Goal: Task Accomplishment & Management: Use online tool/utility

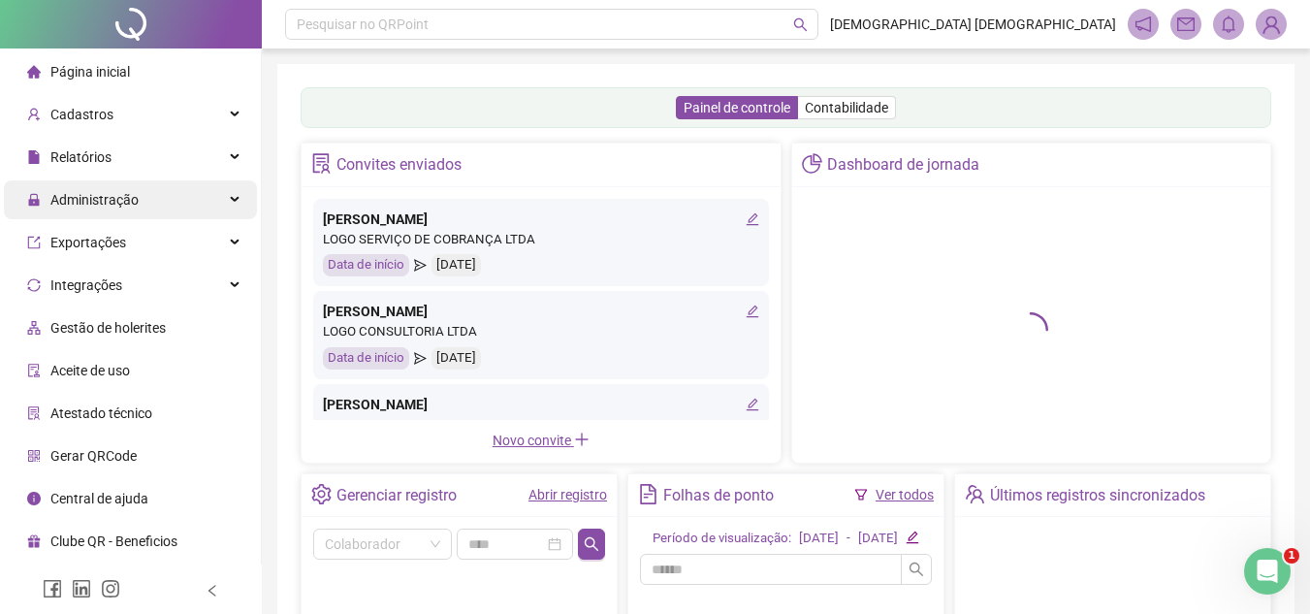
click at [170, 204] on div "Administração" at bounding box center [130, 199] width 253 height 39
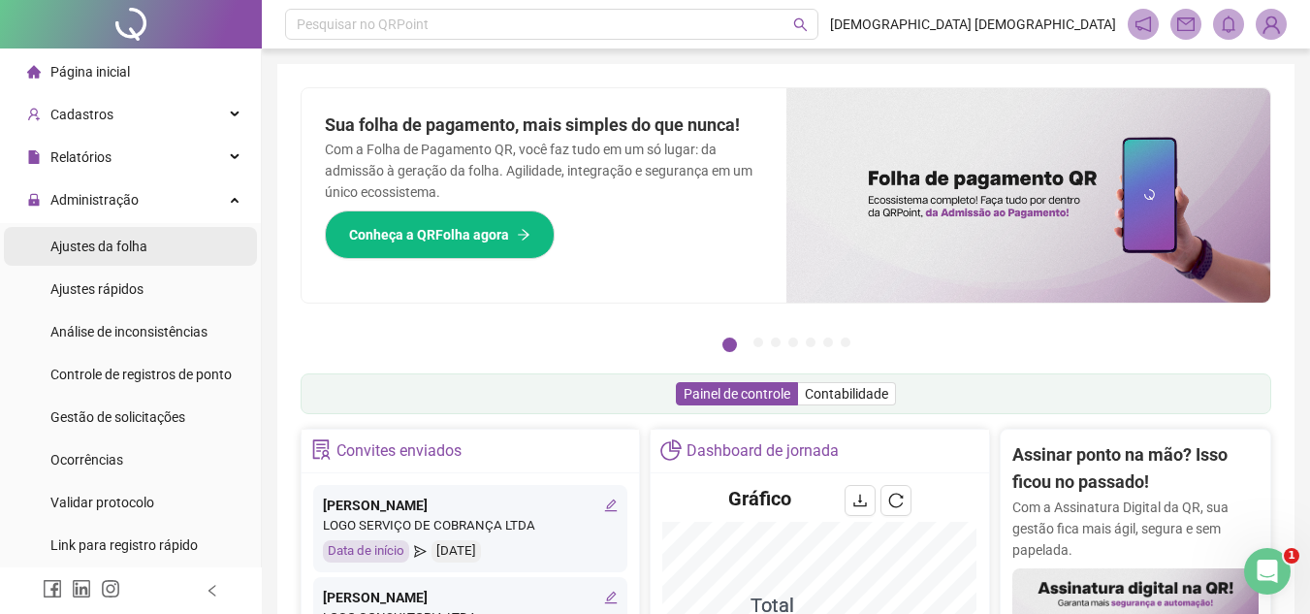
click at [166, 237] on li "Ajustes da folha" at bounding box center [130, 246] width 253 height 39
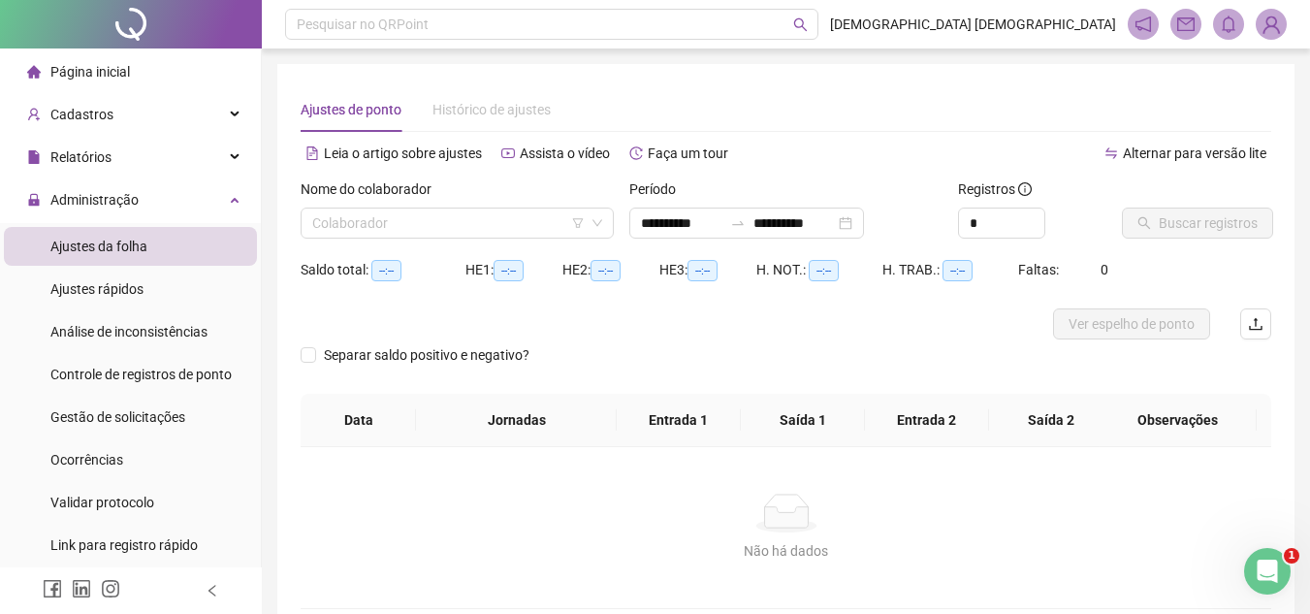
type input "**********"
click at [746, 215] on icon "swap-right" at bounding box center [738, 223] width 16 height 16
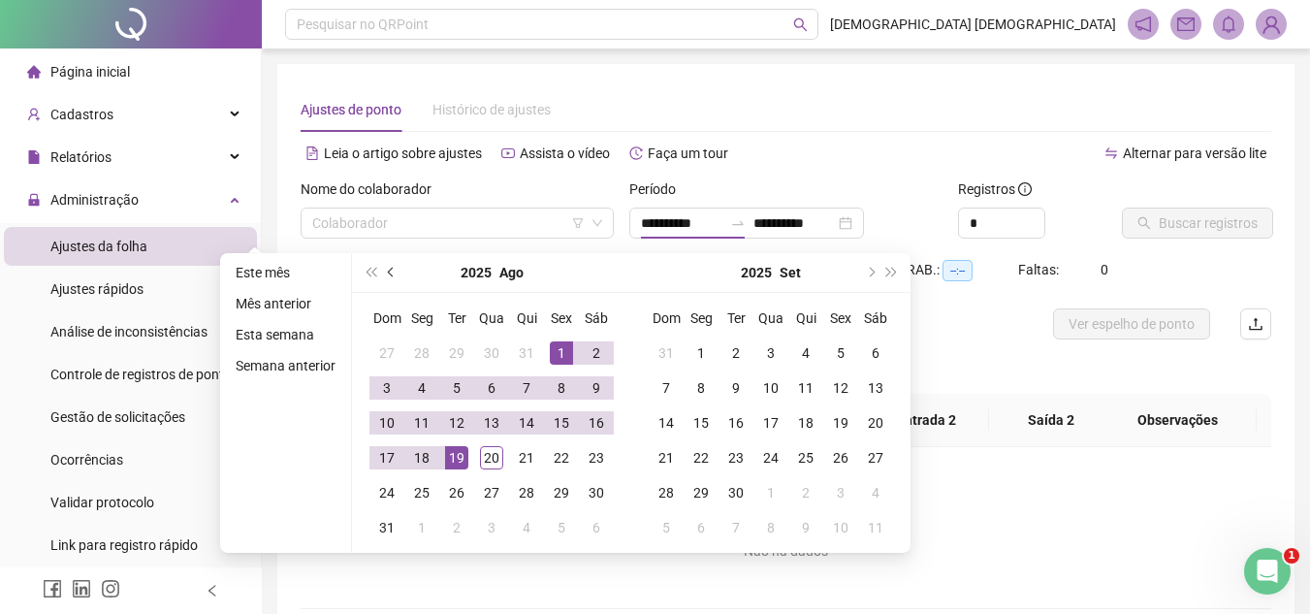
click at [395, 272] on span "prev-year" at bounding box center [393, 273] width 10 height 10
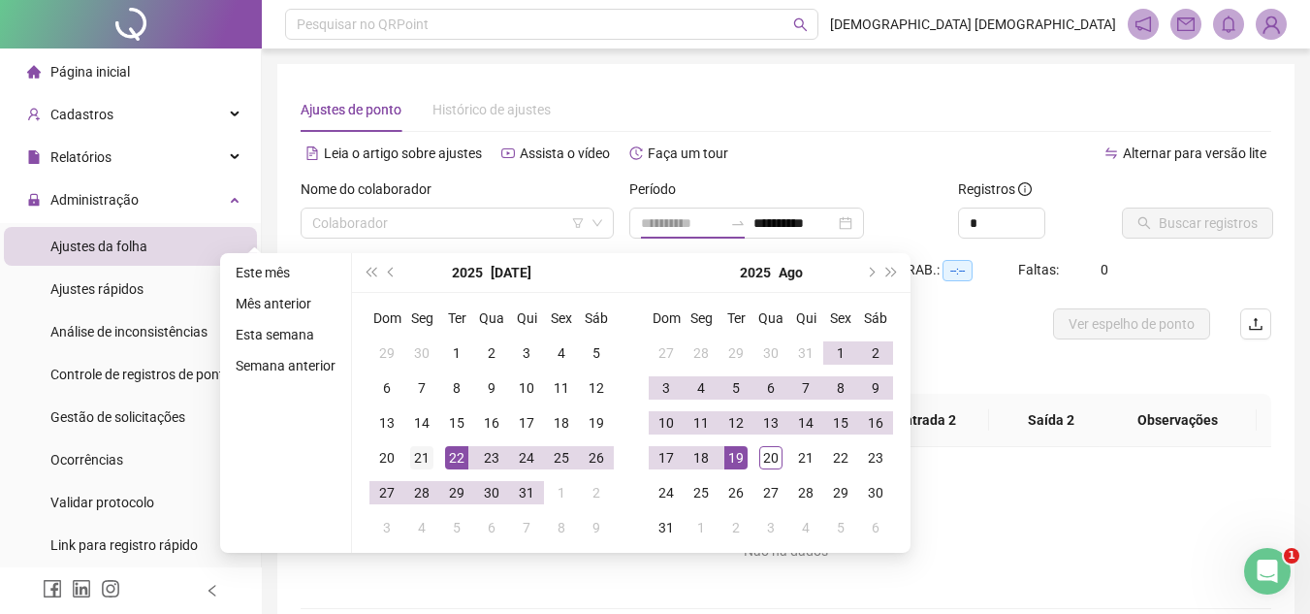
type input "**********"
click at [421, 454] on div "21" at bounding box center [421, 457] width 23 height 23
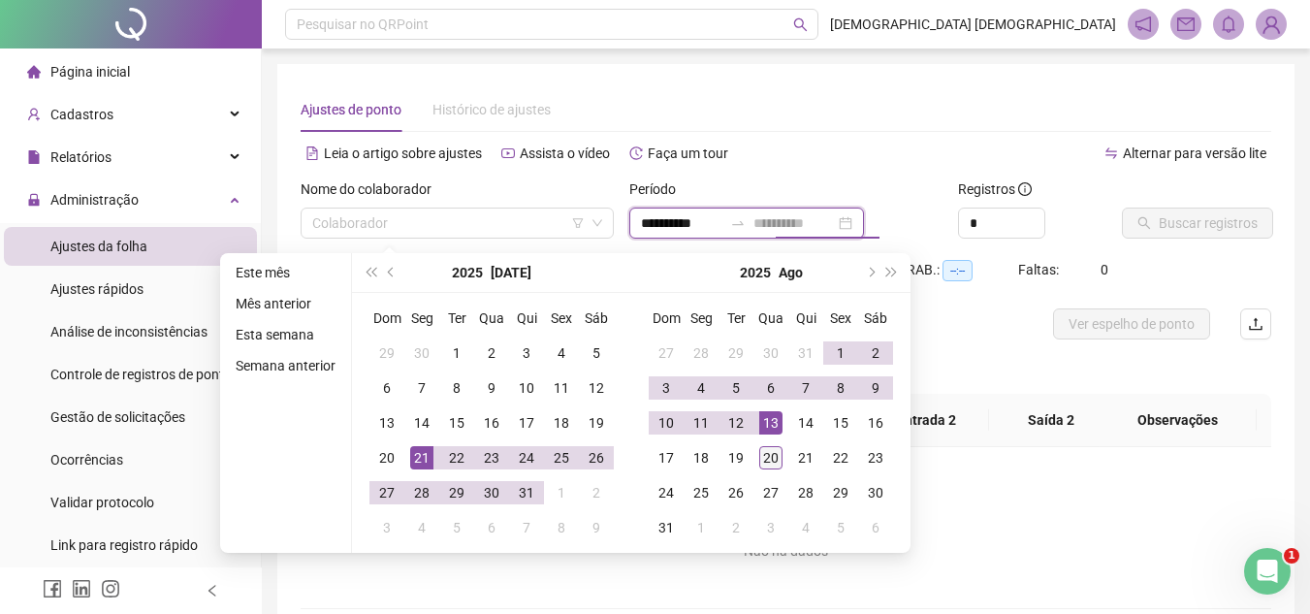
type input "**********"
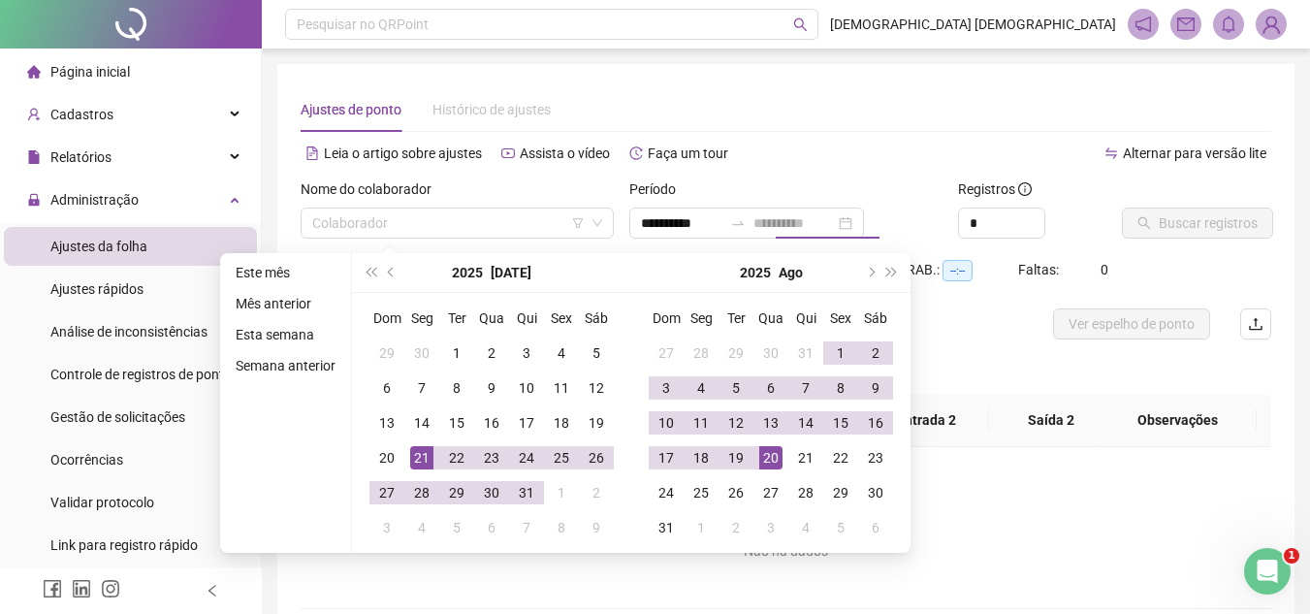
click at [775, 451] on div "20" at bounding box center [770, 457] width 23 height 23
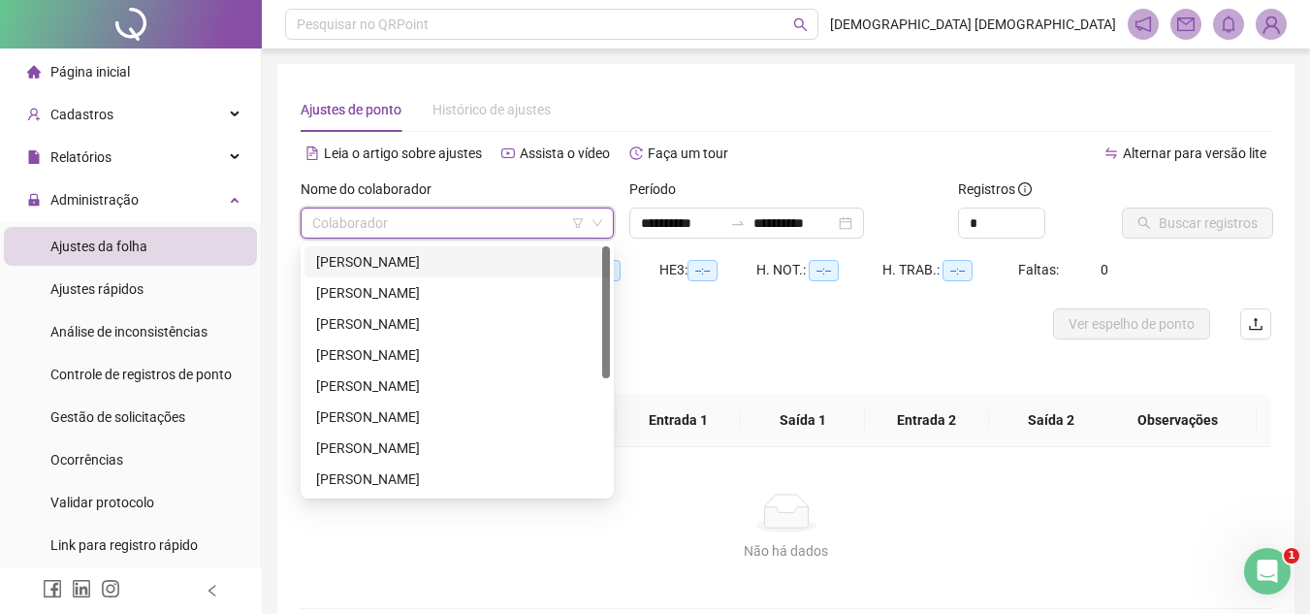
click at [383, 224] on input "search" at bounding box center [448, 223] width 273 height 29
click at [381, 359] on div "[PERSON_NAME]" at bounding box center [457, 354] width 282 height 21
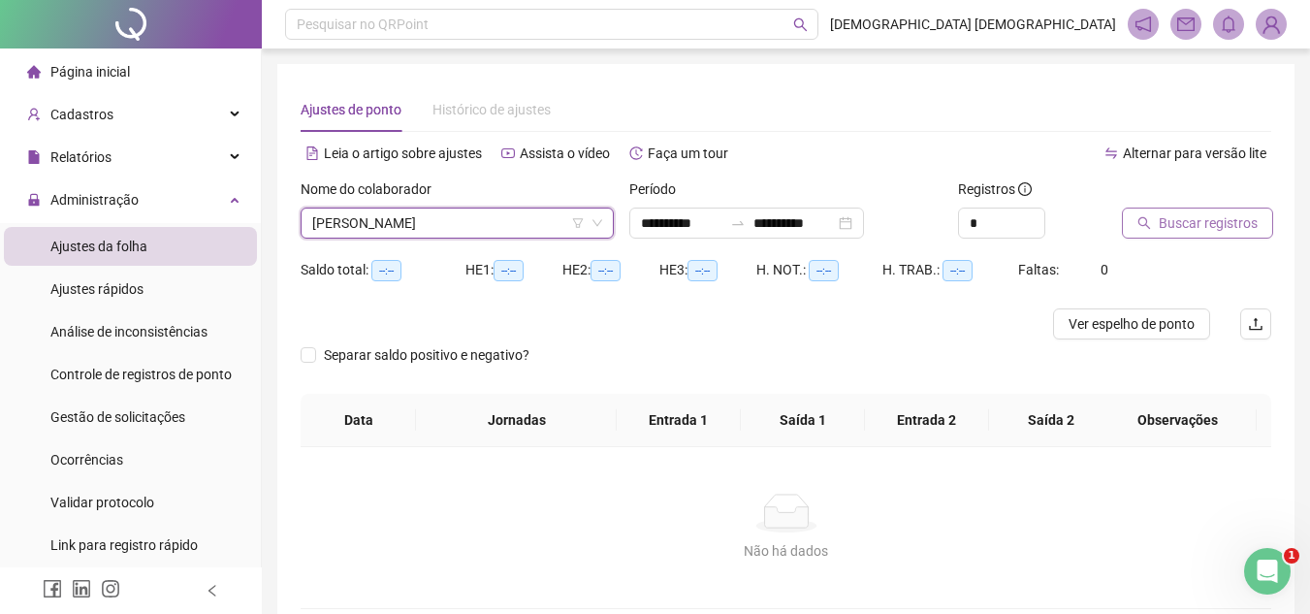
click at [1243, 226] on span "Buscar registros" at bounding box center [1208, 222] width 99 height 21
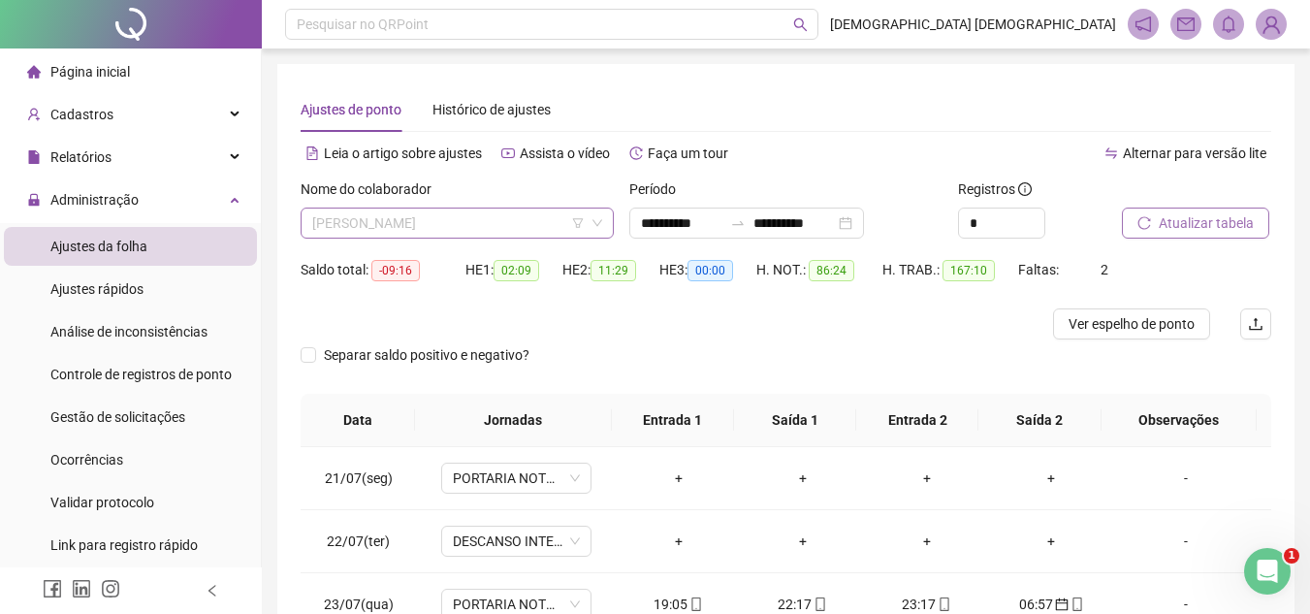
click at [502, 232] on span "[PERSON_NAME]" at bounding box center [457, 223] width 290 height 29
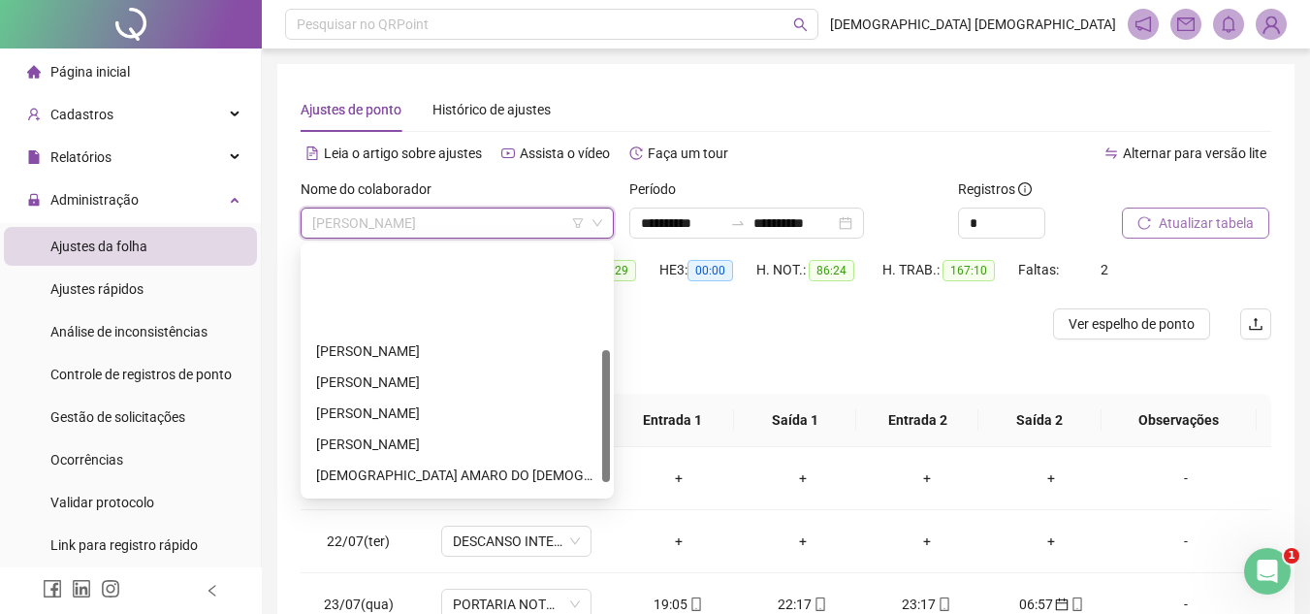
scroll to position [194, 0]
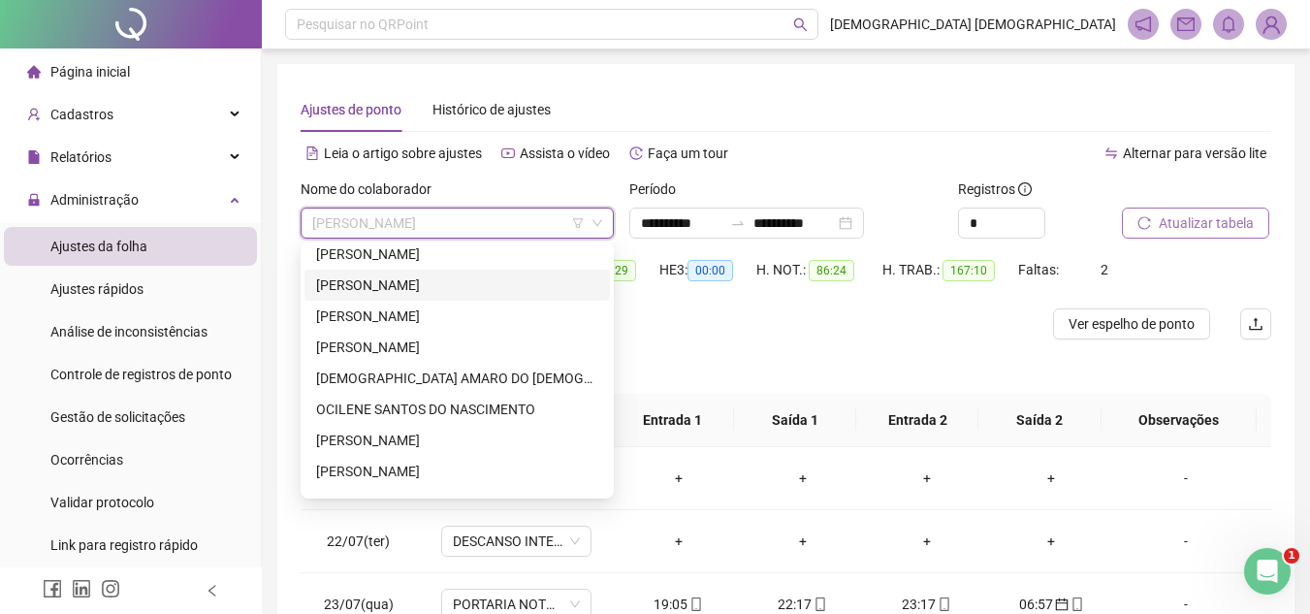
click at [427, 299] on div "[PERSON_NAME]" at bounding box center [458, 285] width 306 height 31
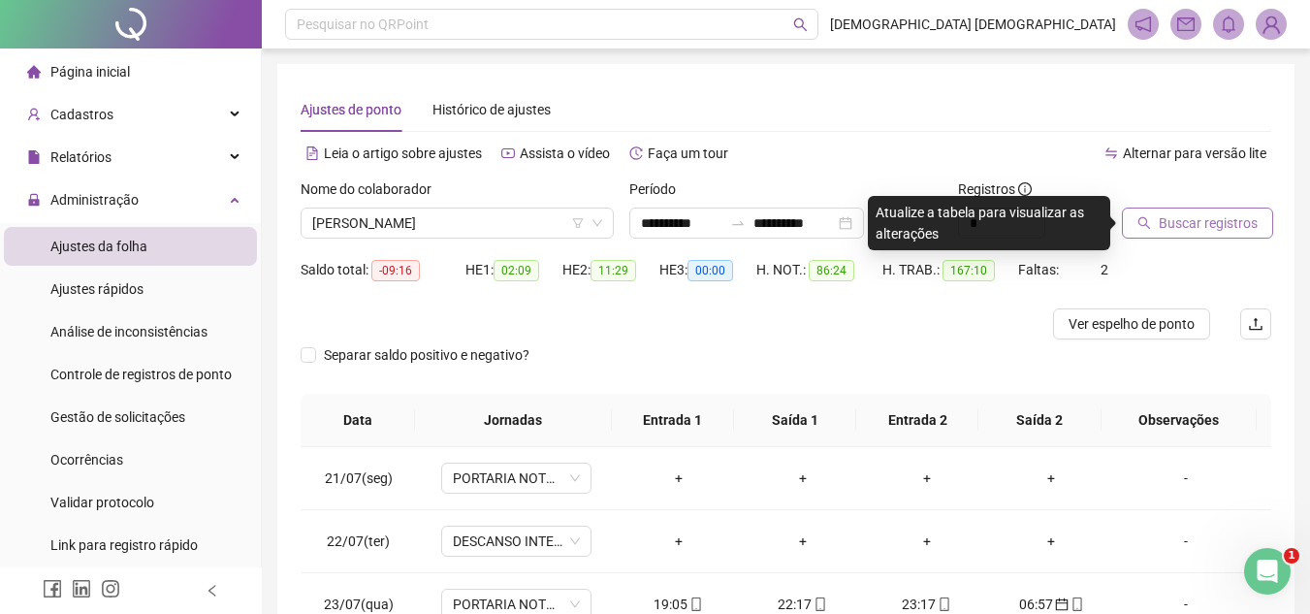
click at [1236, 212] on span "Buscar registros" at bounding box center [1208, 222] width 99 height 21
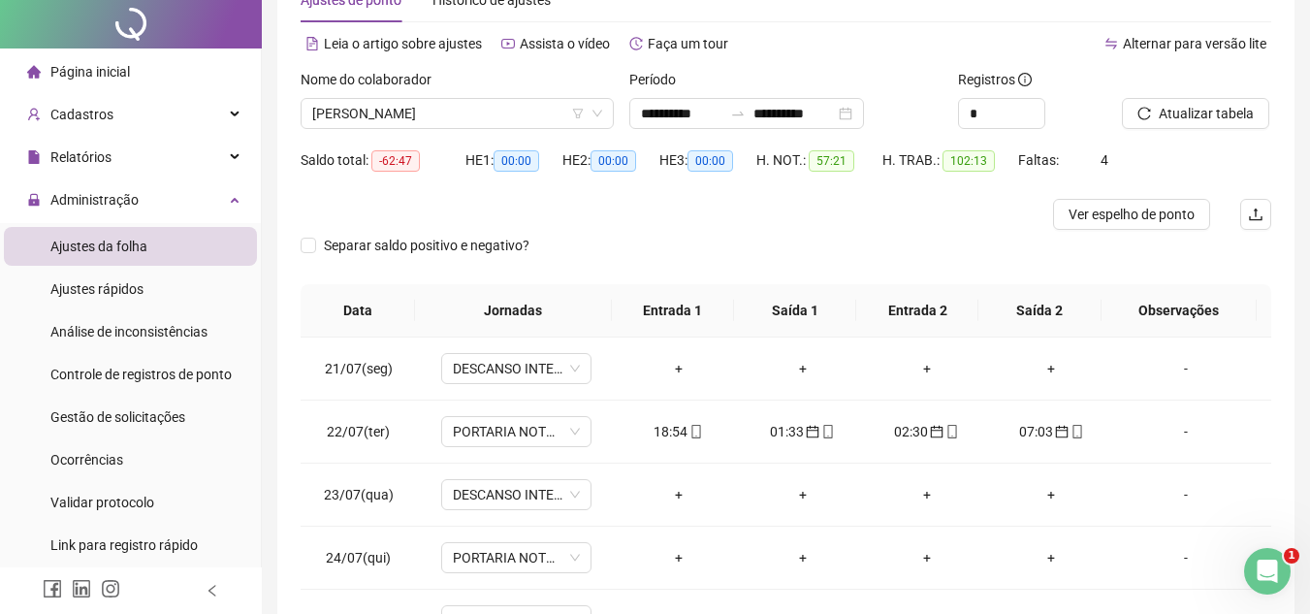
scroll to position [0, 0]
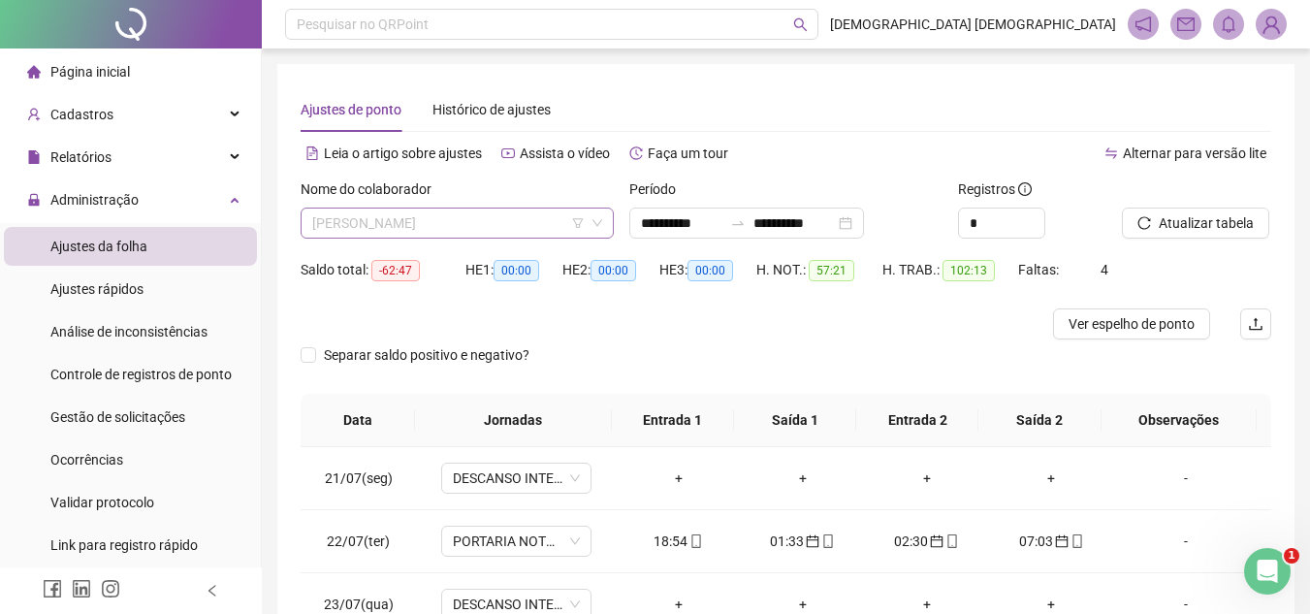
click at [442, 214] on span "[PERSON_NAME]" at bounding box center [457, 223] width 290 height 29
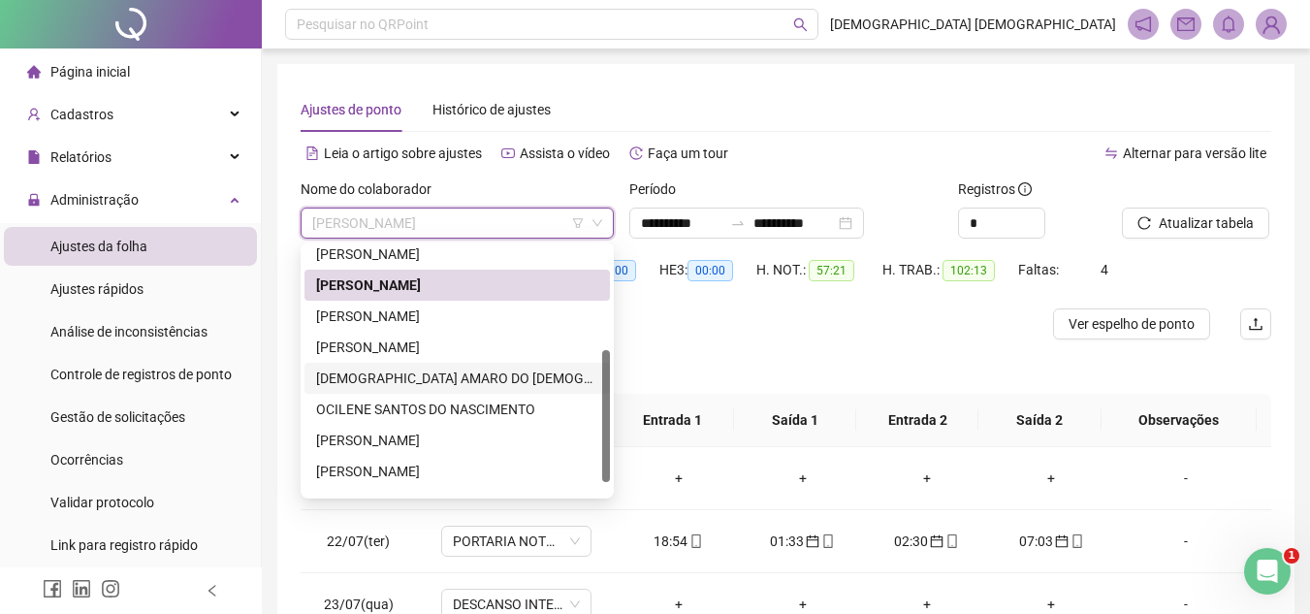
click at [458, 386] on div "[DEMOGRAPHIC_DATA] AMARO DO [DEMOGRAPHIC_DATA]" at bounding box center [457, 378] width 282 height 21
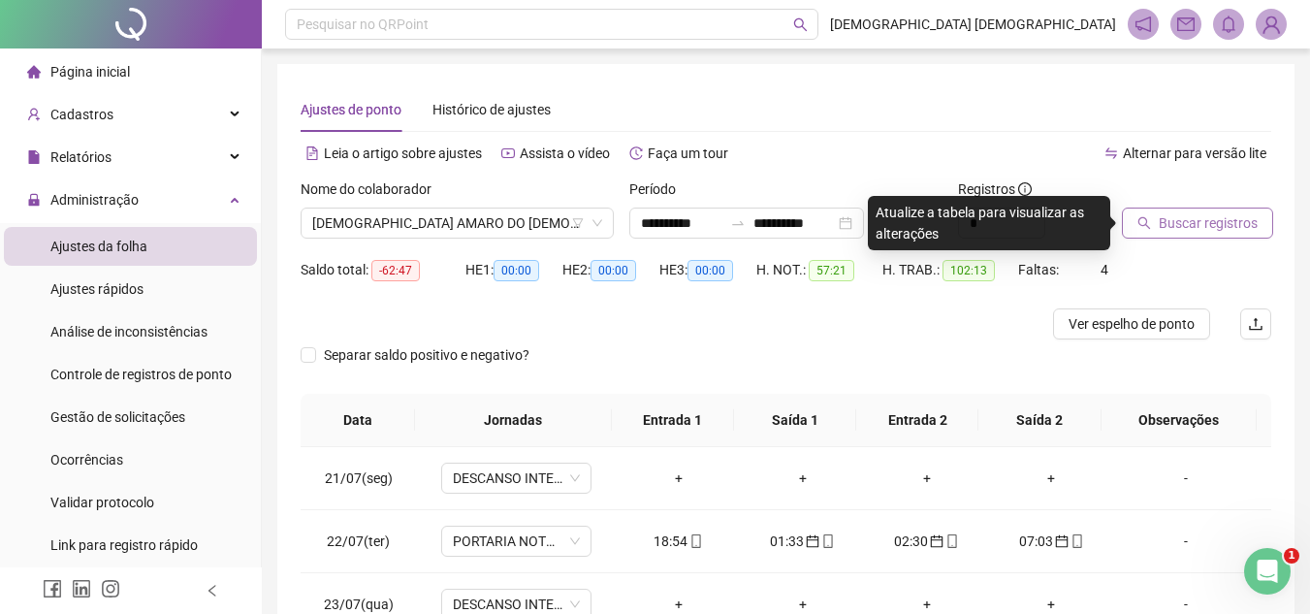
click at [1226, 234] on button "Buscar registros" at bounding box center [1197, 223] width 151 height 31
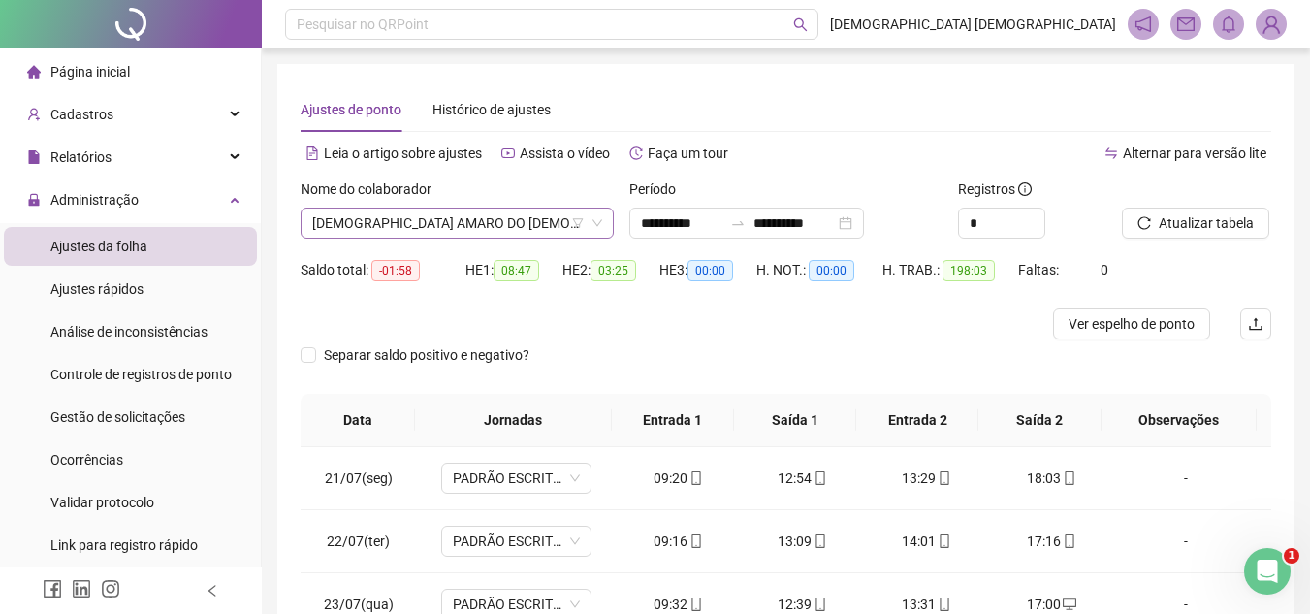
click at [485, 226] on span "[DEMOGRAPHIC_DATA] AMARO DO [DEMOGRAPHIC_DATA]" at bounding box center [457, 223] width 290 height 29
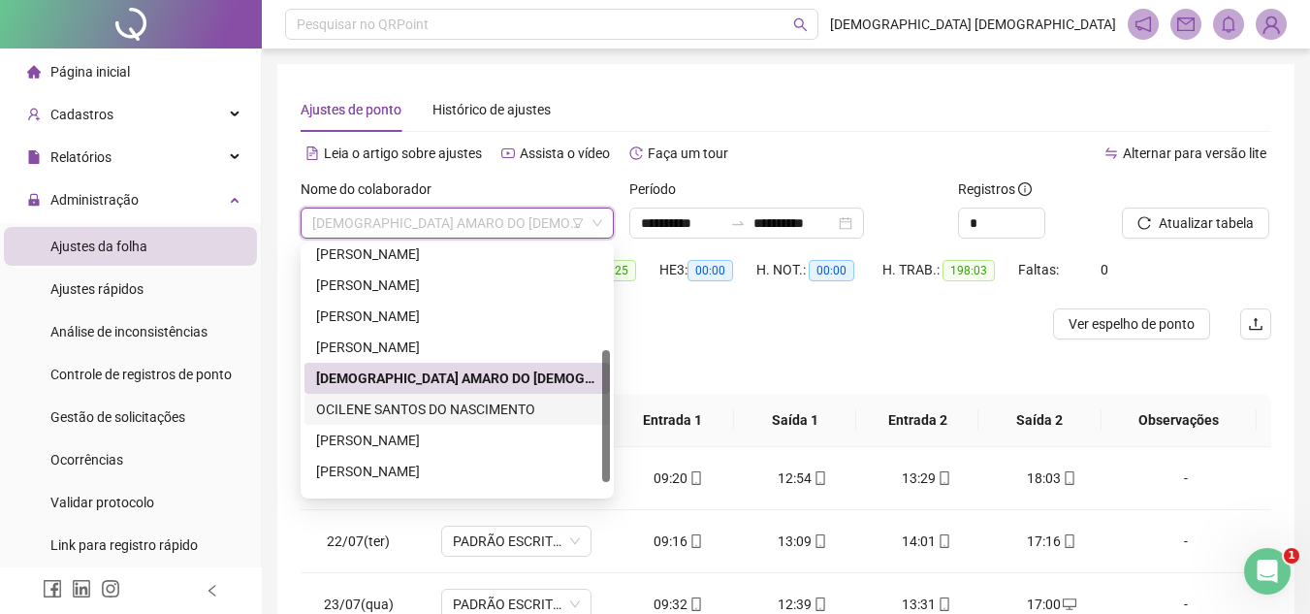
click at [410, 414] on div "OCILENE SANTOS DO NASCIMENTO" at bounding box center [457, 409] width 282 height 21
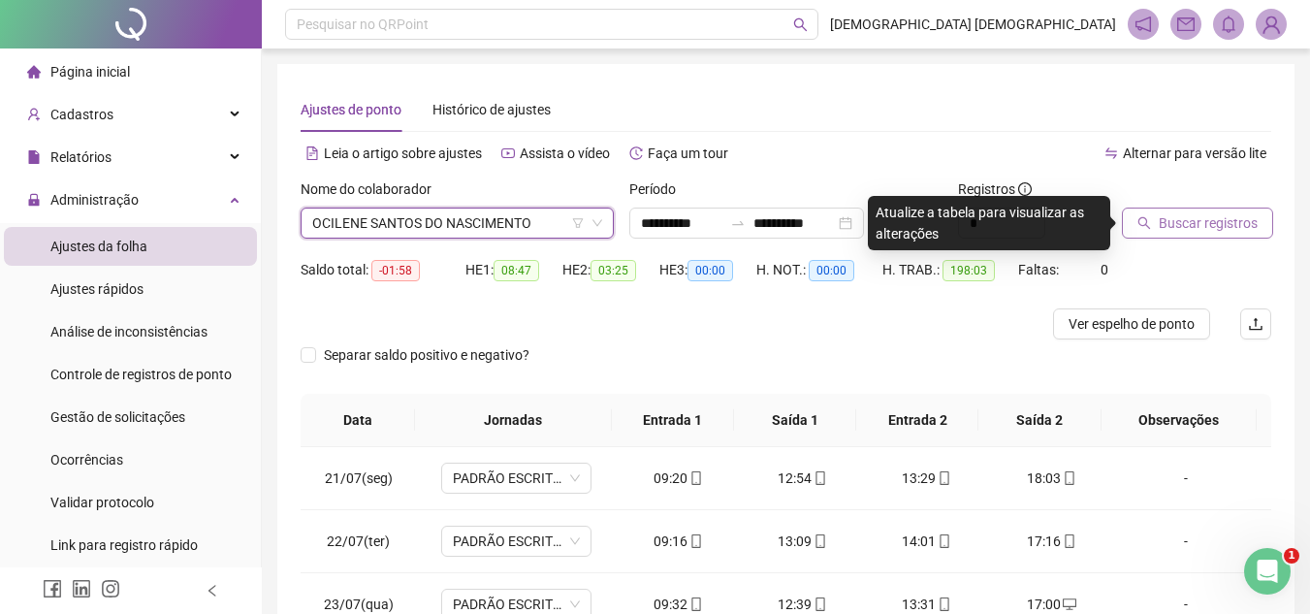
click at [1206, 223] on span "Buscar registros" at bounding box center [1208, 222] width 99 height 21
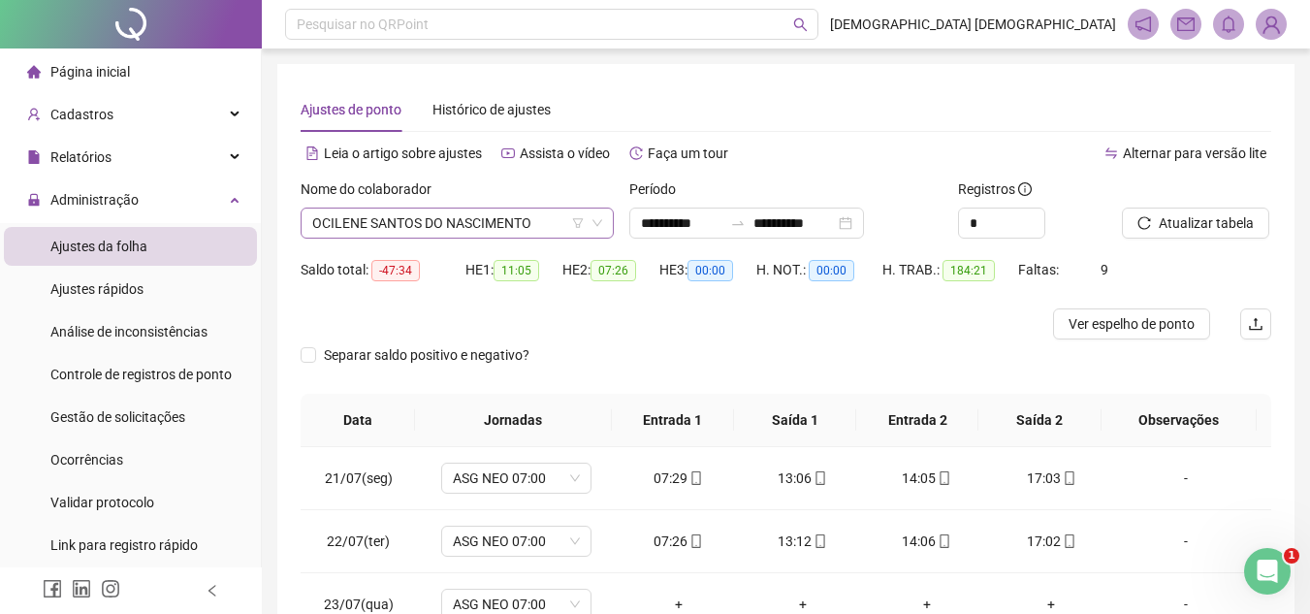
click at [477, 220] on span "OCILENE SANTOS DO NASCIMENTO" at bounding box center [457, 223] width 290 height 29
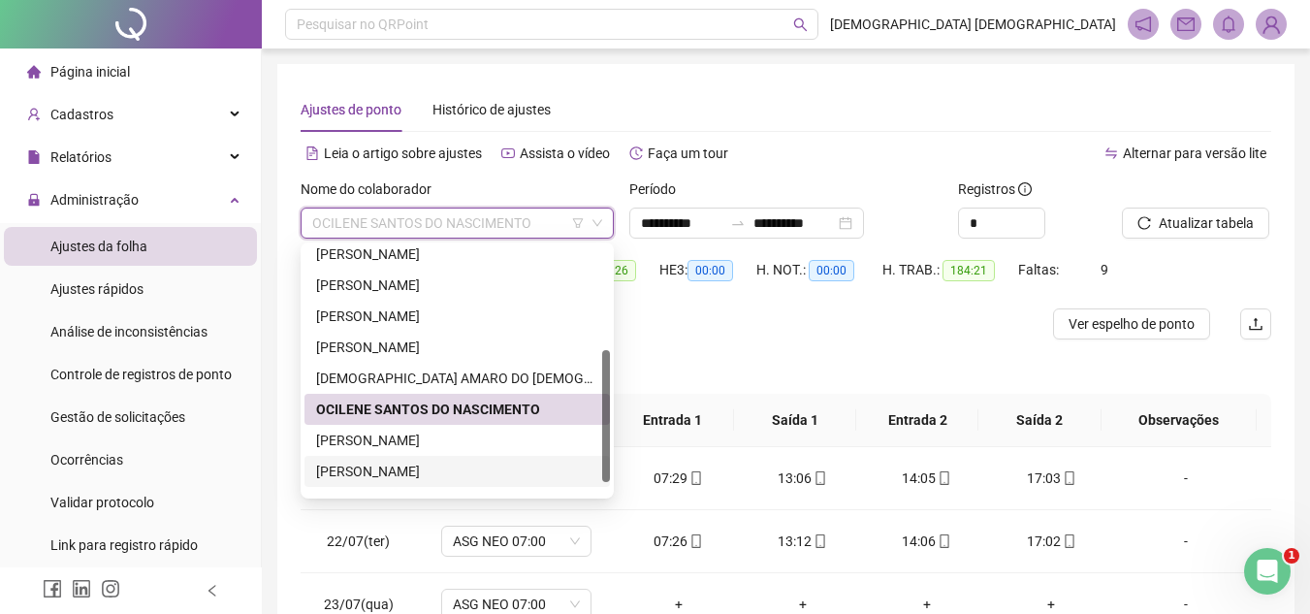
click at [437, 466] on div "[PERSON_NAME]" at bounding box center [457, 471] width 282 height 21
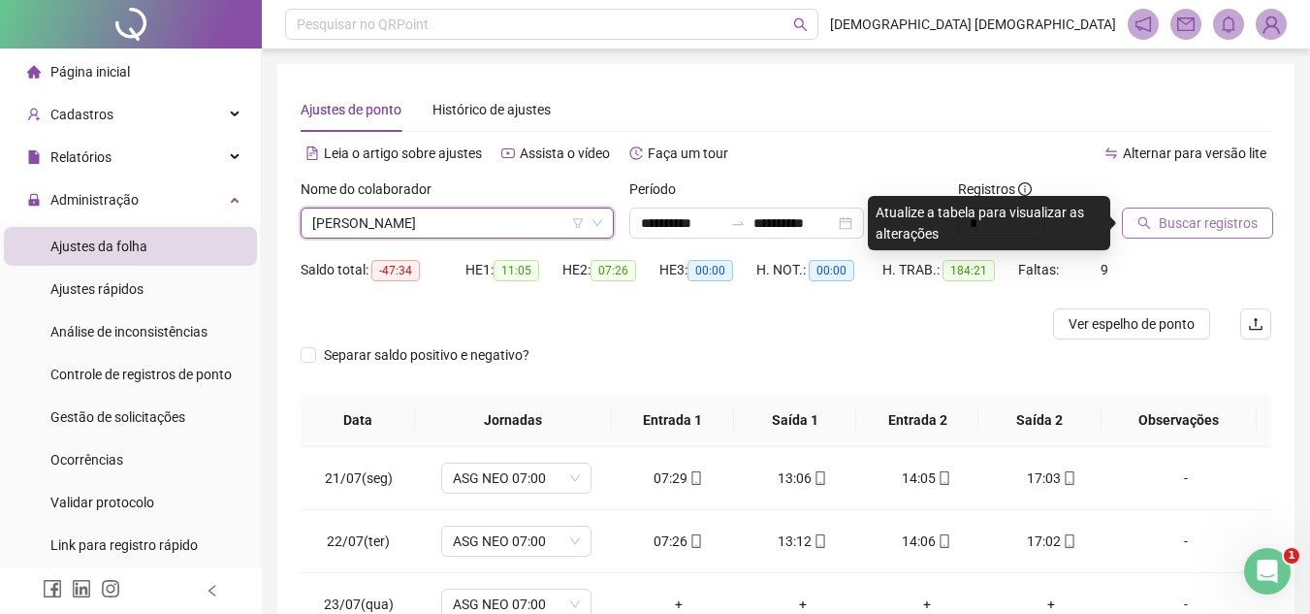
click at [1167, 232] on span "Buscar registros" at bounding box center [1208, 222] width 99 height 21
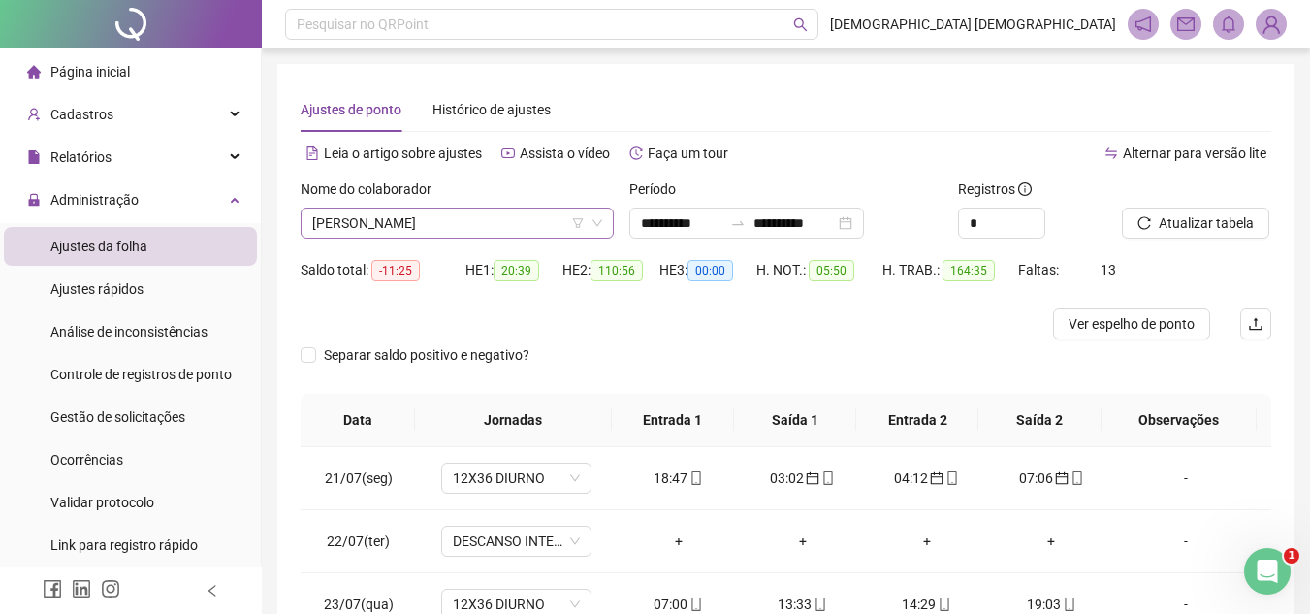
click at [504, 212] on span "[PERSON_NAME]" at bounding box center [457, 223] width 290 height 29
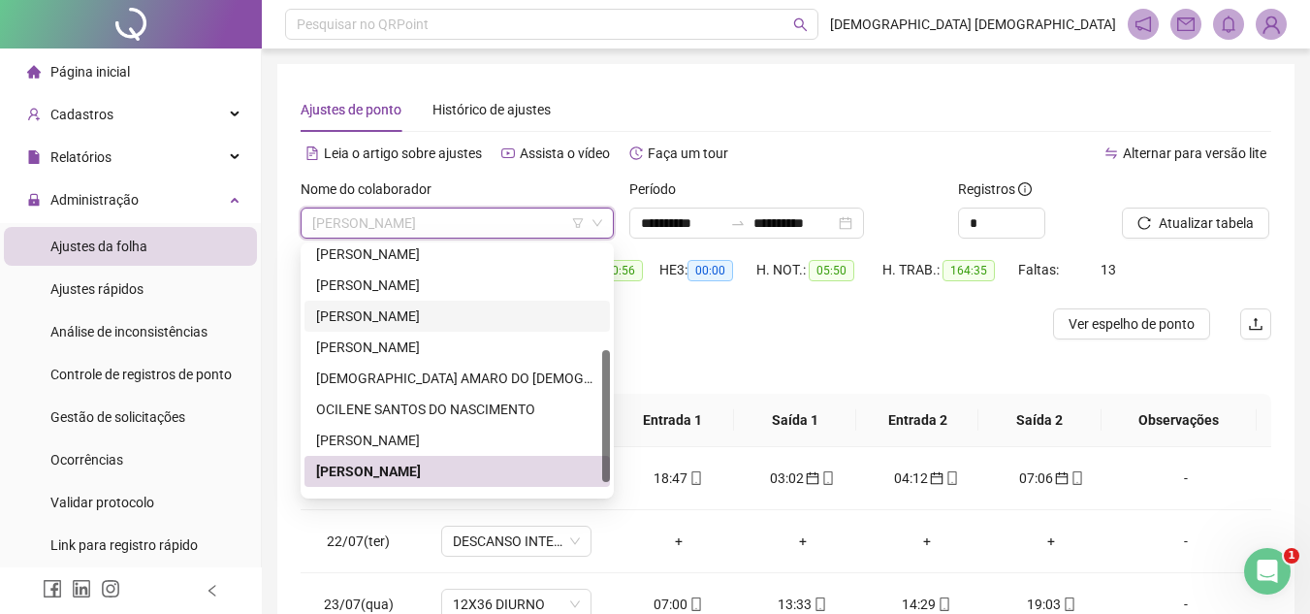
drag, startPoint x: 455, startPoint y: 308, endPoint x: 590, endPoint y: 290, distance: 136.1
click at [455, 308] on div "[PERSON_NAME]" at bounding box center [457, 316] width 282 height 21
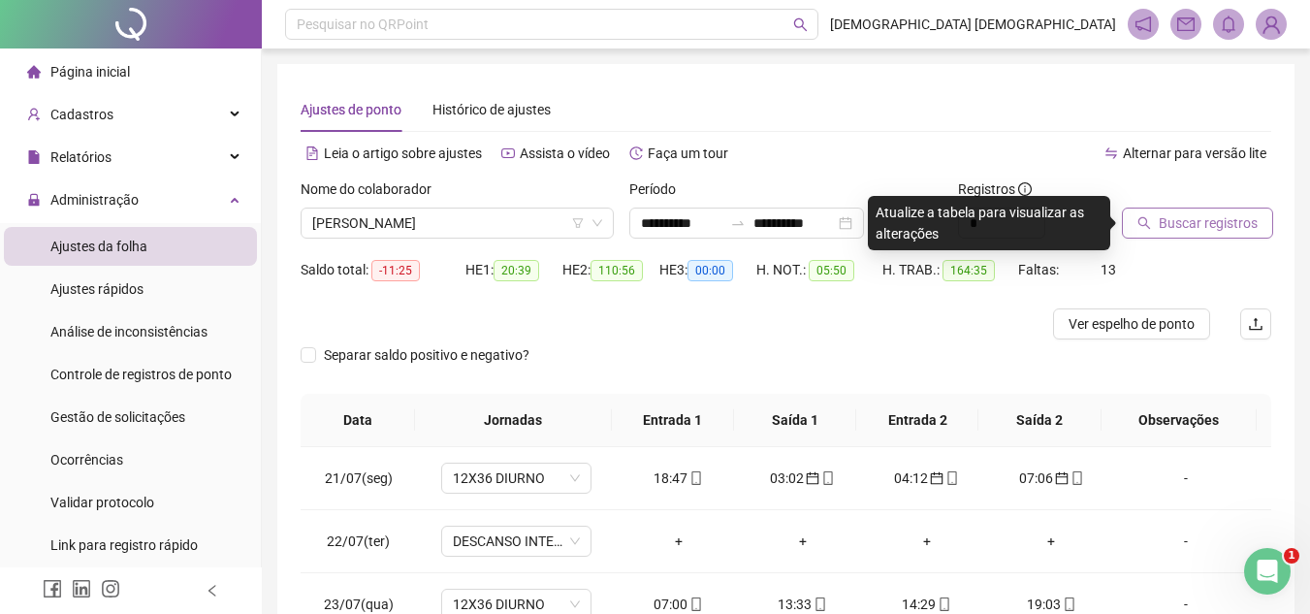
click at [1178, 221] on span "Buscar registros" at bounding box center [1208, 222] width 99 height 21
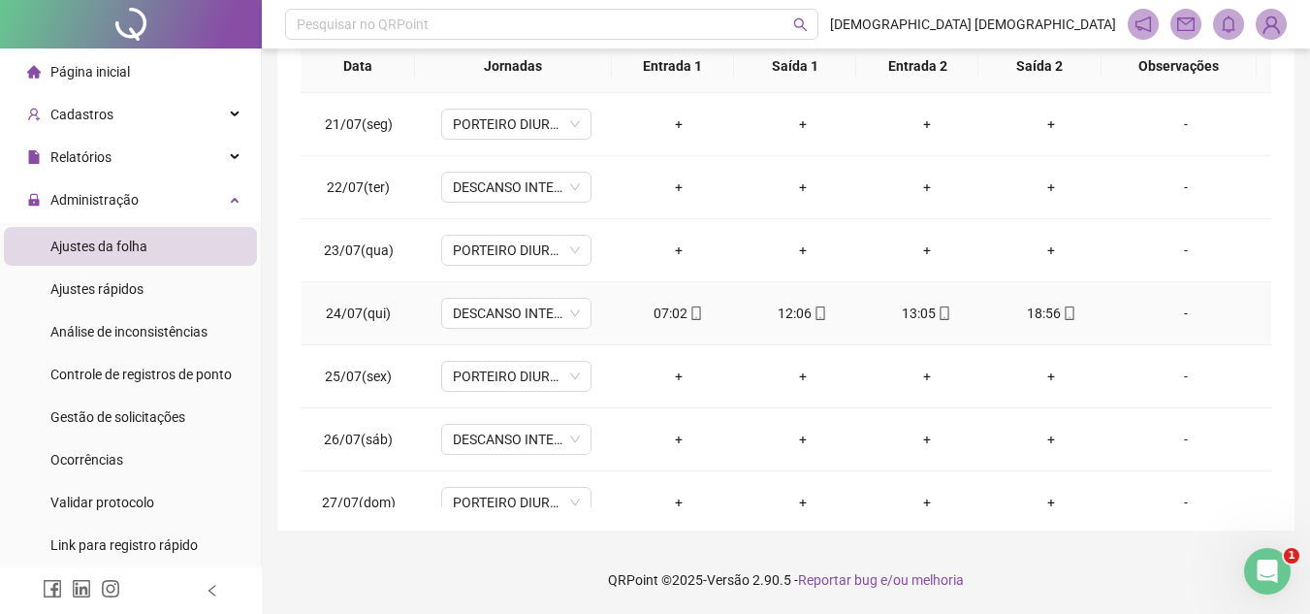
click at [690, 308] on icon "mobile" at bounding box center [697, 314] width 14 height 14
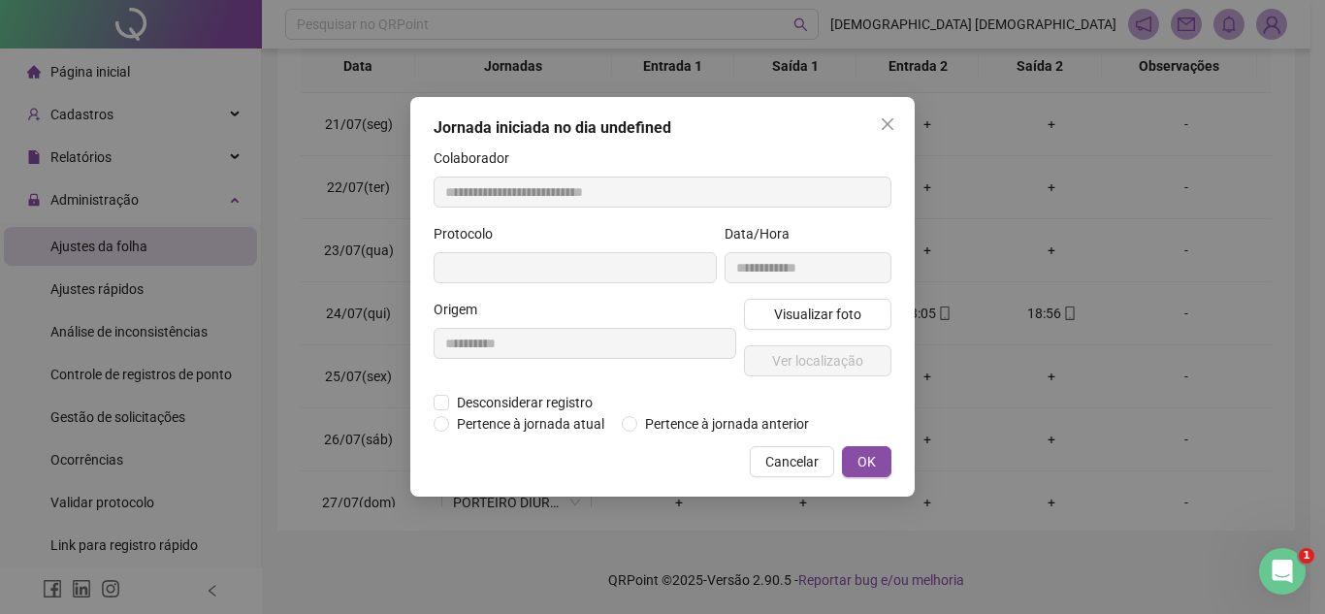
type input "**********"
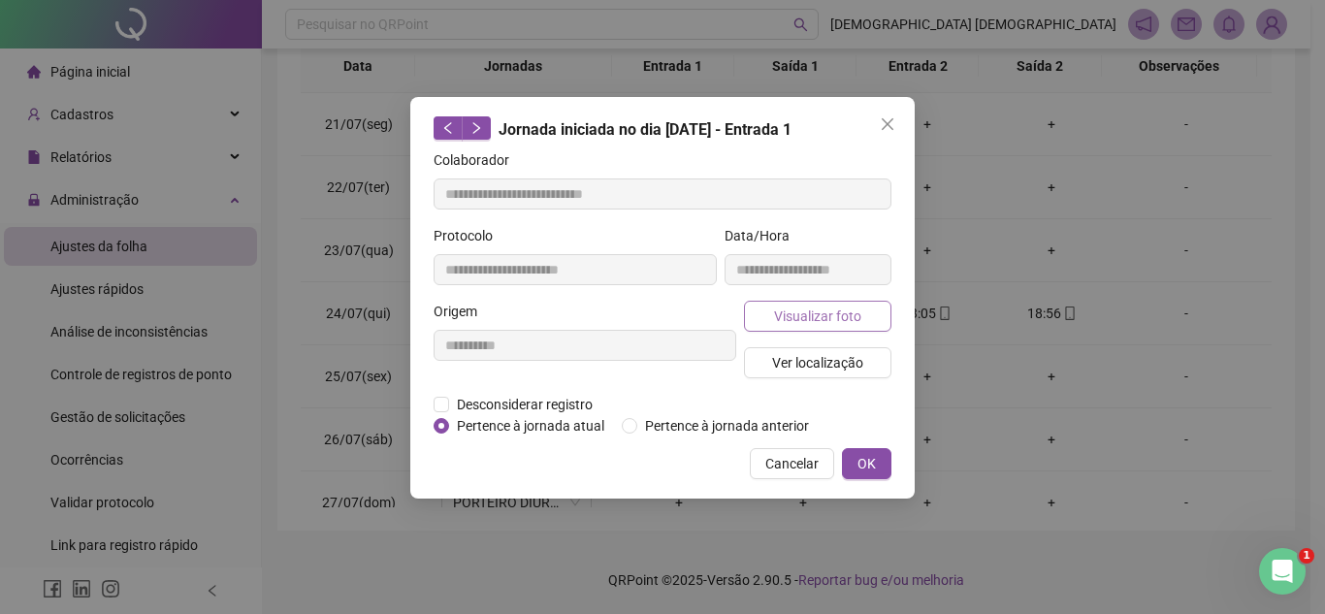
click at [808, 323] on span "Visualizar foto" at bounding box center [817, 316] width 87 height 21
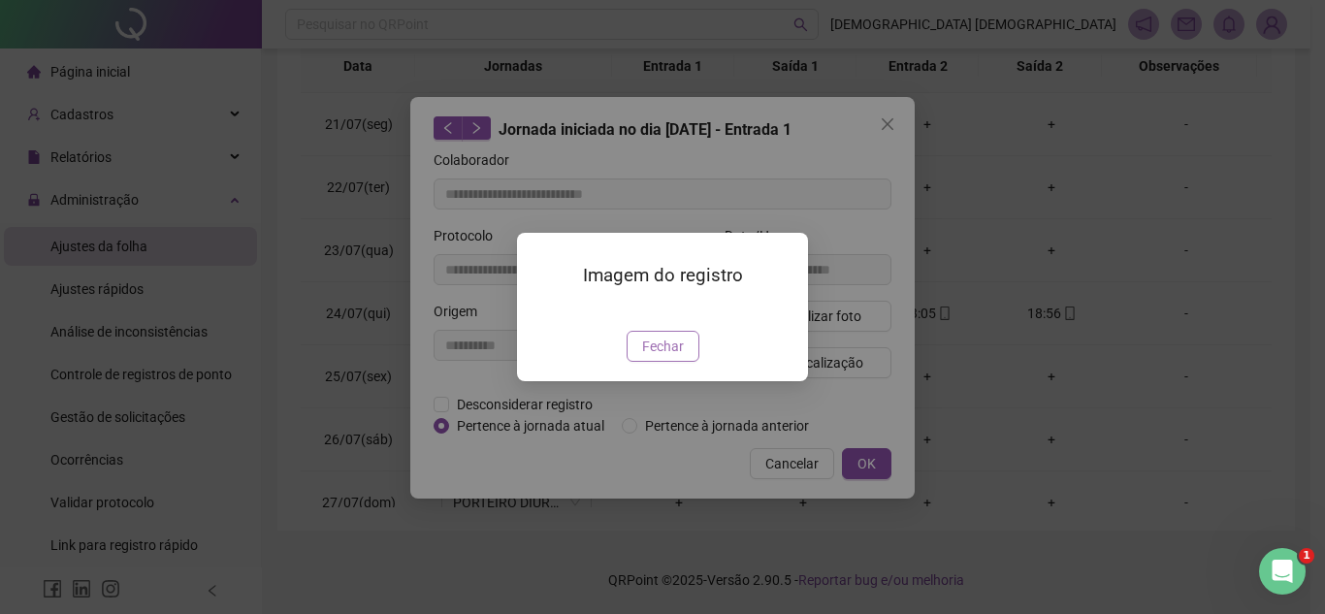
click at [679, 357] on span "Fechar" at bounding box center [663, 346] width 42 height 21
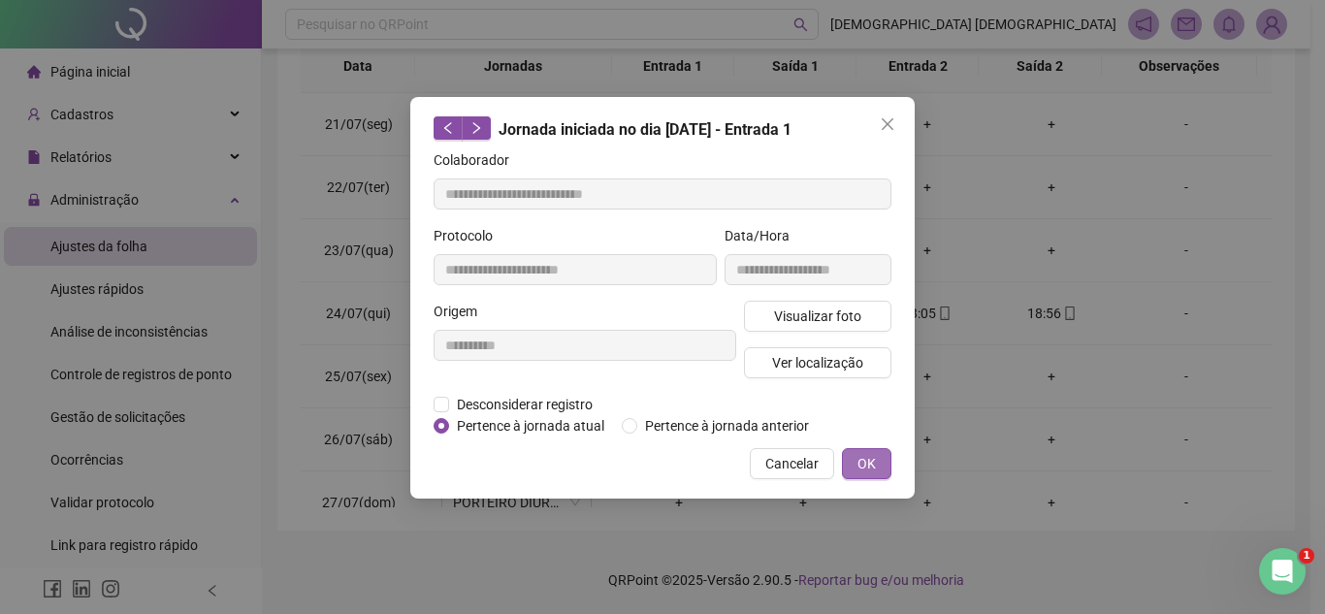
click at [861, 466] on span "OK" at bounding box center [866, 463] width 18 height 21
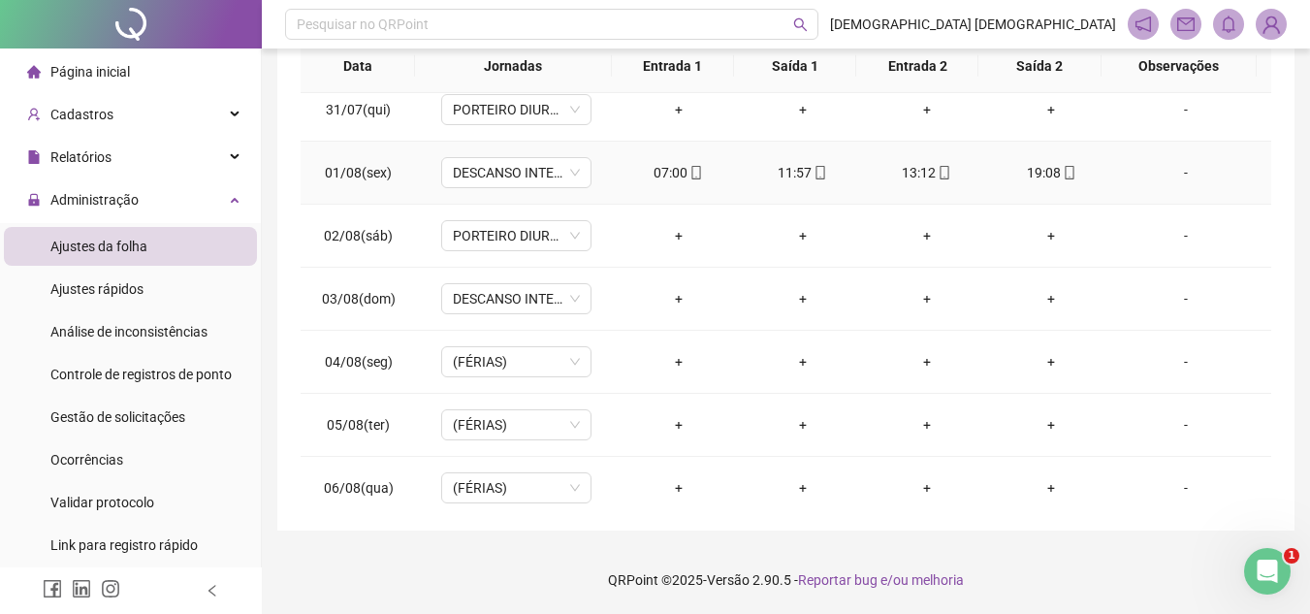
scroll to position [679, 0]
